Goal: Find specific page/section: Find specific page/section

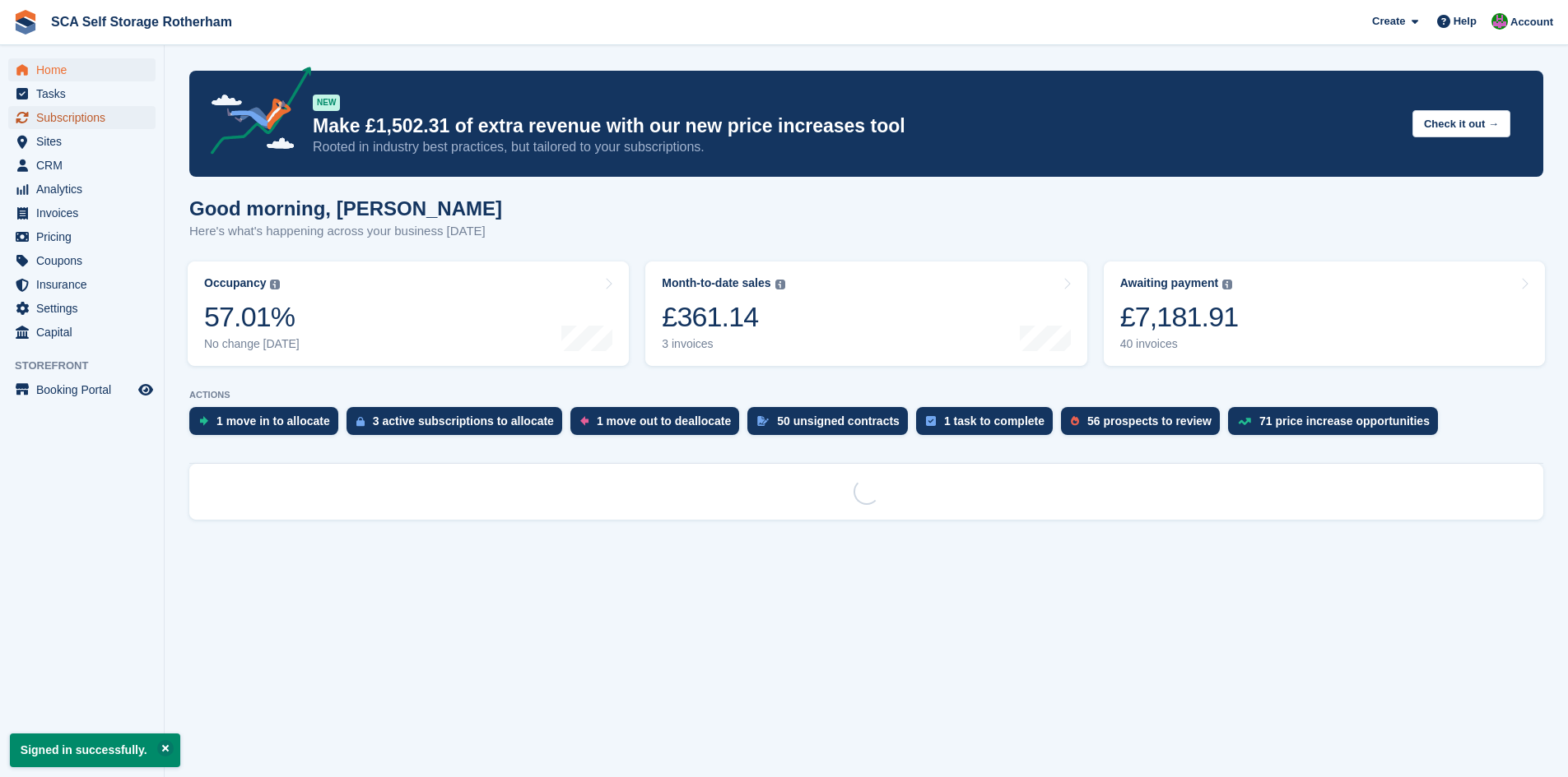
click at [91, 122] on span "Subscriptions" at bounding box center [85, 118] width 99 height 23
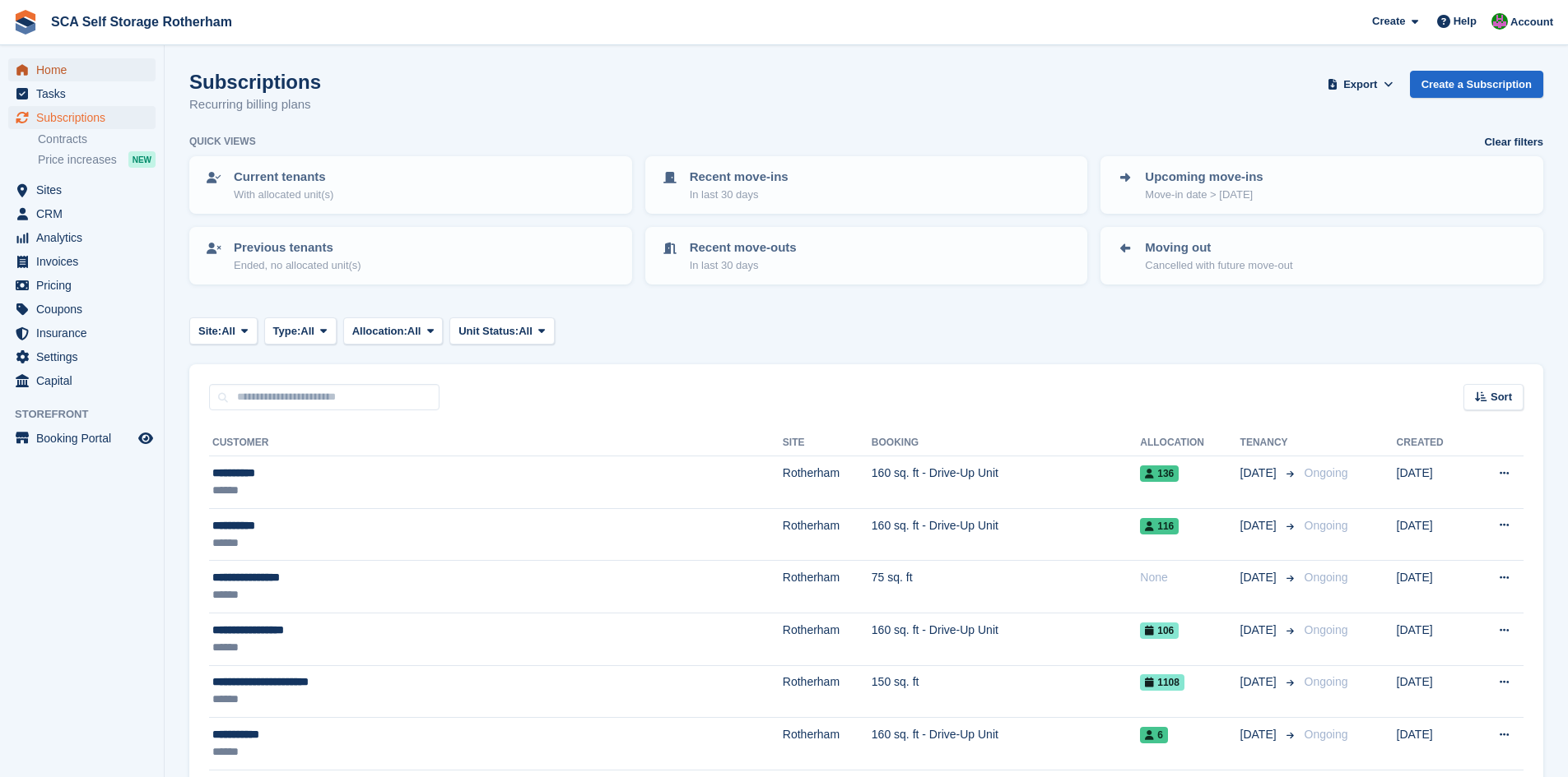
click at [84, 67] on span "Home" at bounding box center [85, 70] width 99 height 23
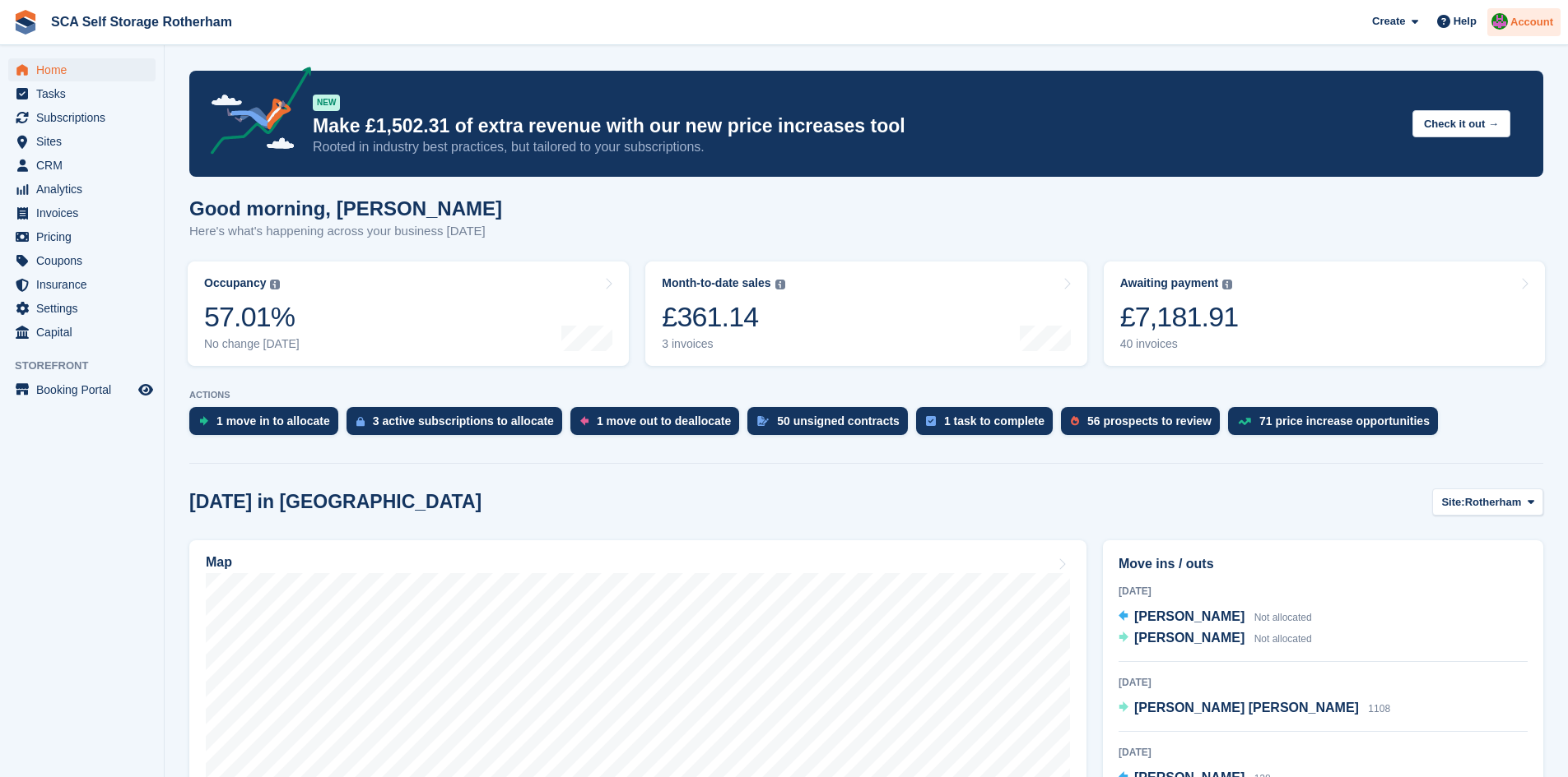
click at [1507, 13] on div at bounding box center [1499, 24] width 16 height 22
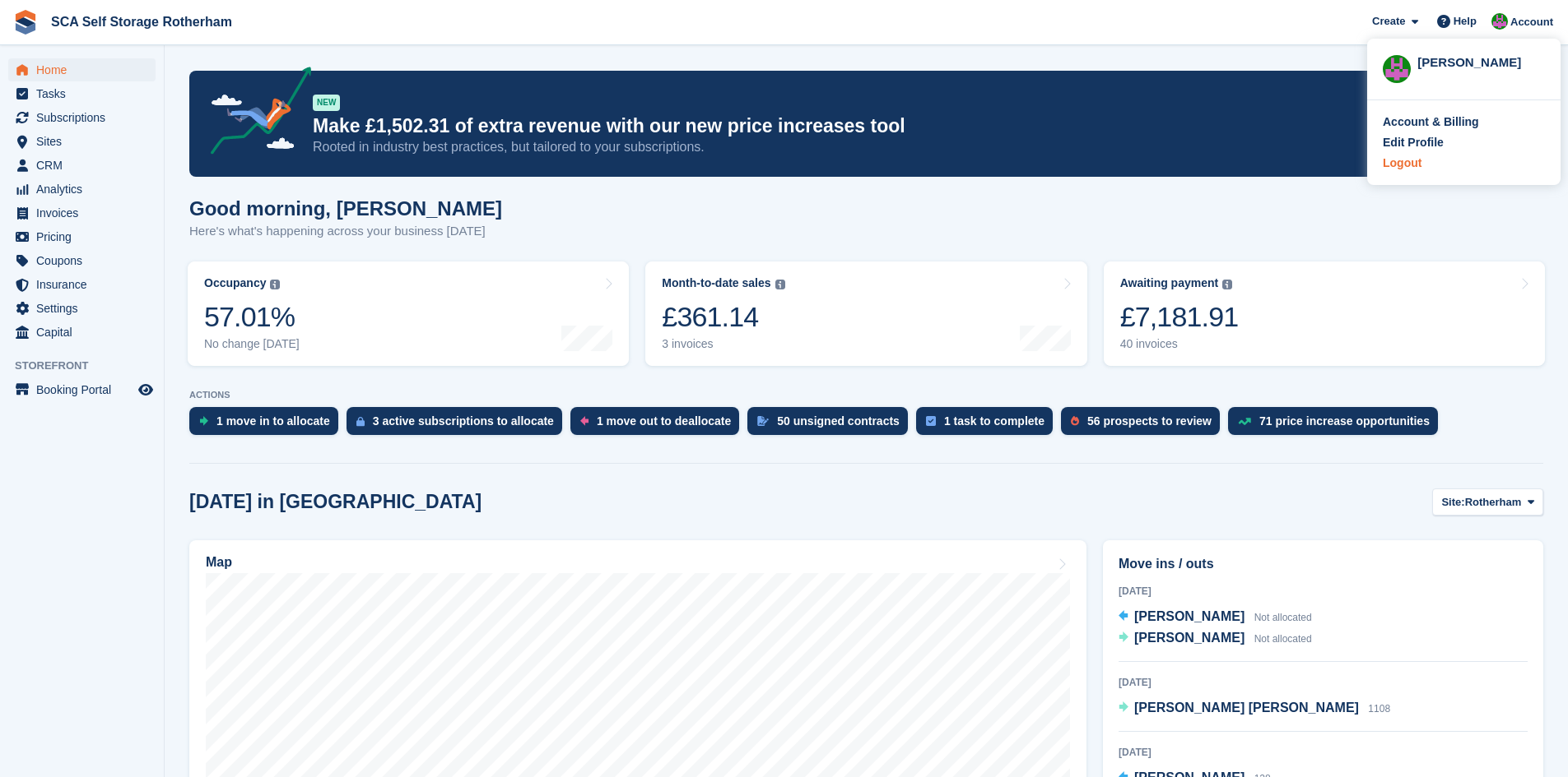
click at [1403, 164] on div "Logout" at bounding box center [1401, 164] width 38 height 17
